Goal: Find specific page/section: Find specific page/section

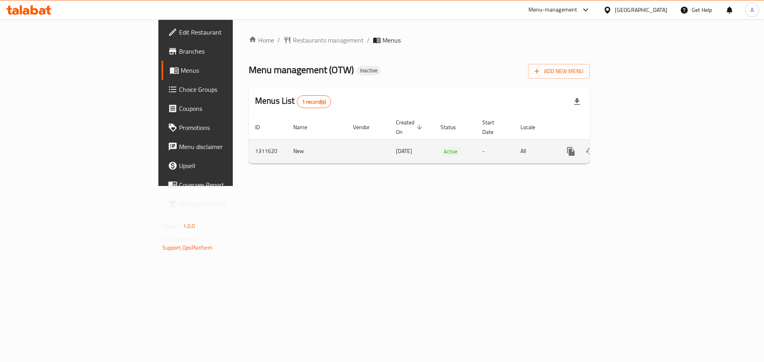
click at [633, 147] on icon "enhanced table" at bounding box center [628, 152] width 10 height 10
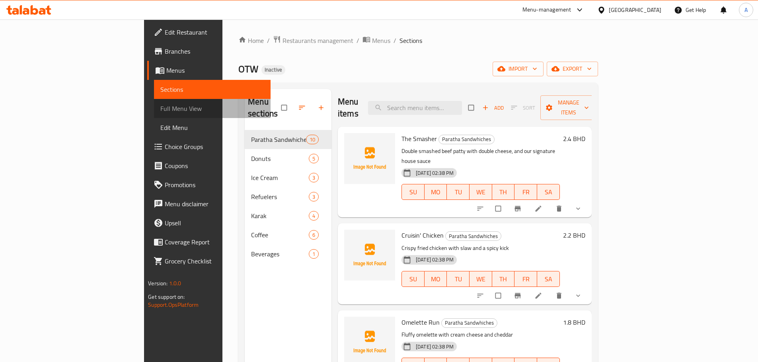
click at [160, 108] on span "Full Menu View" at bounding box center [212, 109] width 104 height 10
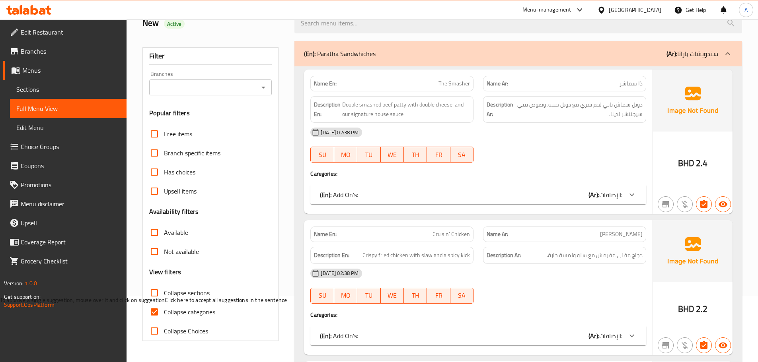
scroll to position [80, 0]
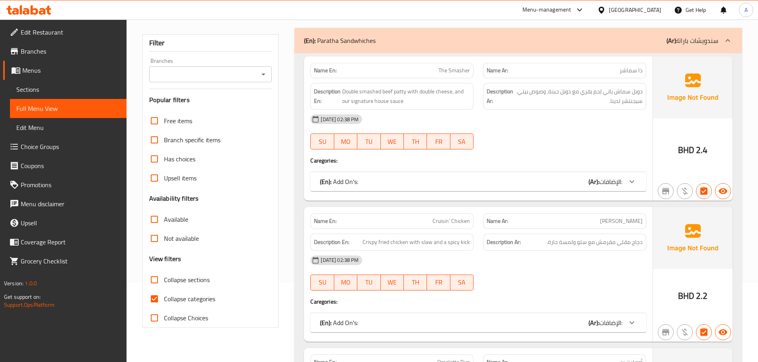
scroll to position [80, 0]
click at [157, 297] on input "Collapse categories" at bounding box center [154, 298] width 19 height 19
checkbox input "false"
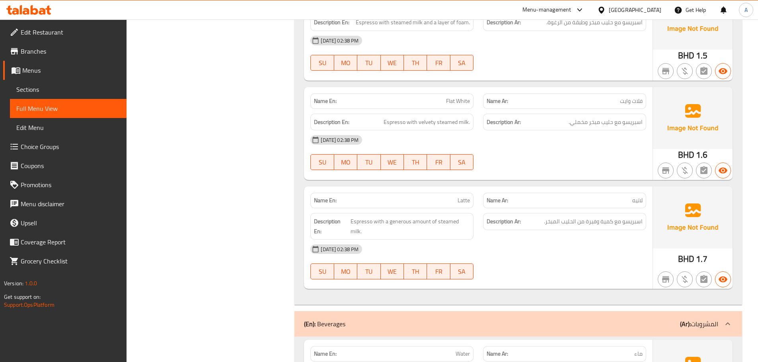
scroll to position [5134, 0]
